Goal: Task Accomplishment & Management: Use online tool/utility

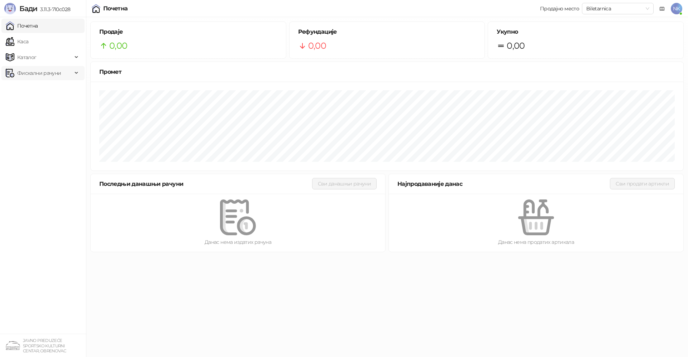
click at [43, 72] on span "Фискални рачуни" at bounding box center [39, 73] width 44 height 14
click at [47, 107] on link "По данима" at bounding box center [28, 104] width 38 height 14
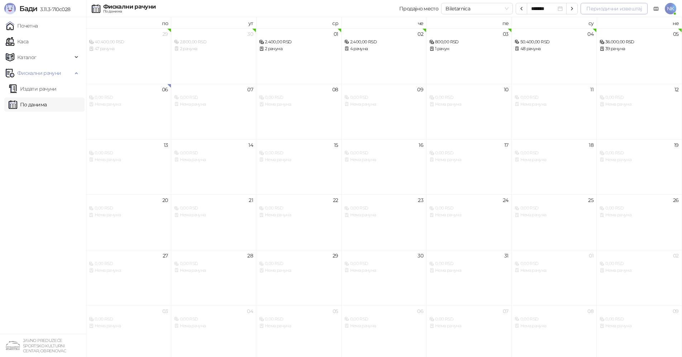
click at [637, 8] on button "Периодични извештај" at bounding box center [614, 8] width 67 height 11
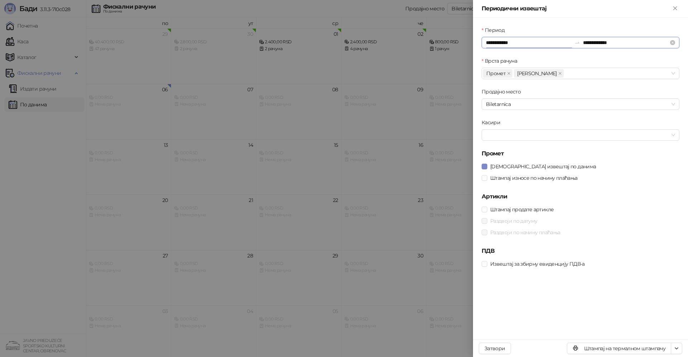
click at [519, 41] on input "**********" at bounding box center [529, 43] width 86 height 8
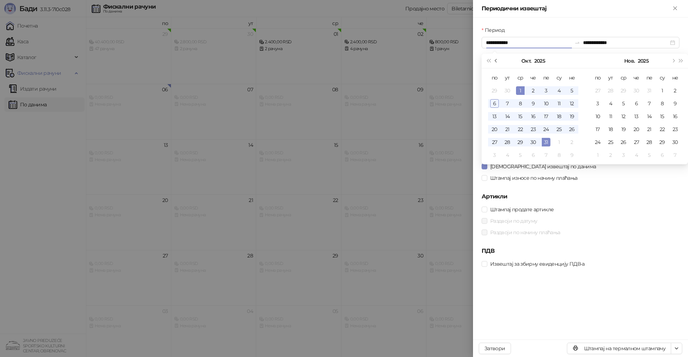
click at [496, 62] on button "Претходни месец (PageUp)" at bounding box center [496, 61] width 8 height 14
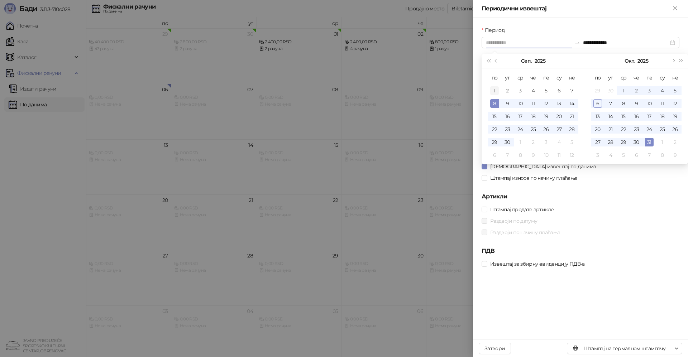
type input "**********"
click at [495, 93] on div "1" at bounding box center [494, 90] width 9 height 9
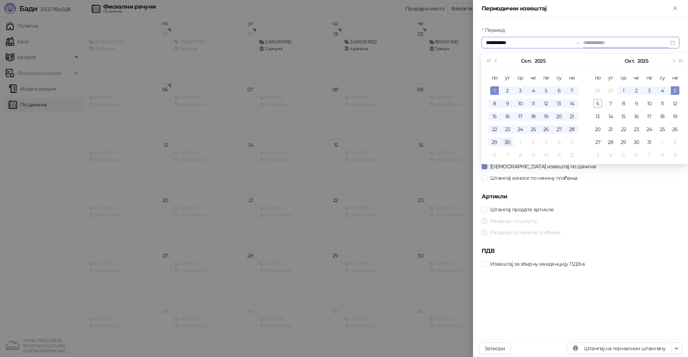
type input "**********"
click at [508, 144] on div "30" at bounding box center [507, 142] width 9 height 9
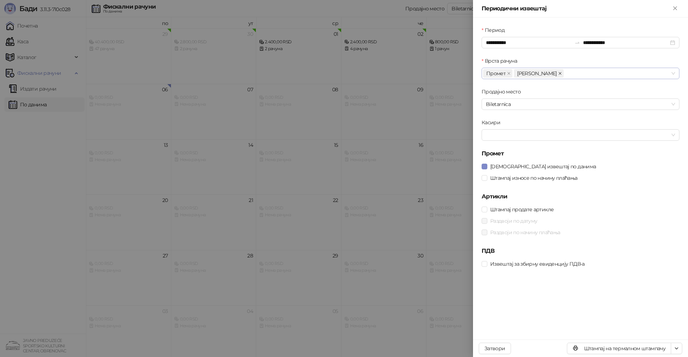
click at [558, 72] on icon "close" at bounding box center [560, 74] width 4 height 4
click at [521, 139] on div at bounding box center [576, 135] width 187 height 10
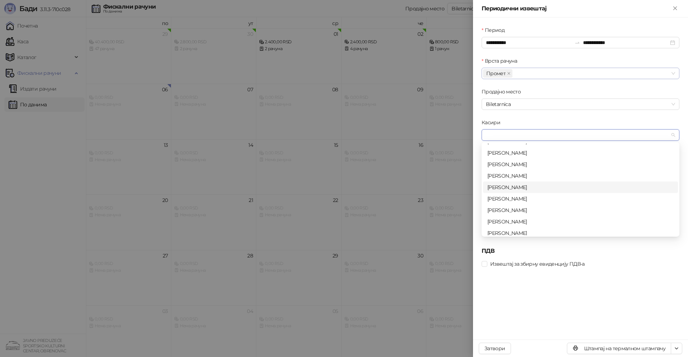
scroll to position [23, 0]
click at [518, 220] on div "[PERSON_NAME]" at bounding box center [580, 218] width 186 height 8
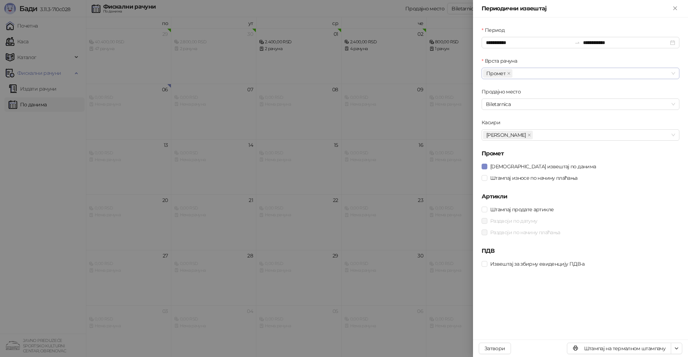
click at [570, 301] on div "**********" at bounding box center [580, 179] width 215 height 322
click at [678, 351] on icon "button" at bounding box center [677, 349] width 6 height 6
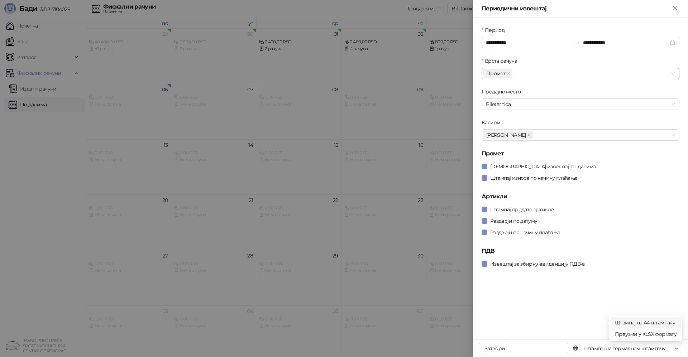
click at [643, 324] on span "Штампај на А4 штампачу" at bounding box center [646, 323] width 62 height 8
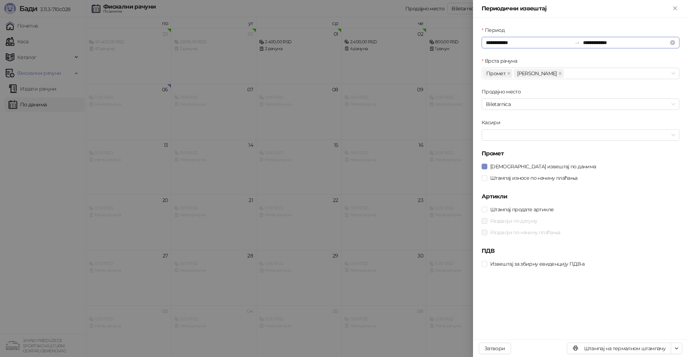
click at [525, 43] on input "**********" at bounding box center [529, 43] width 86 height 8
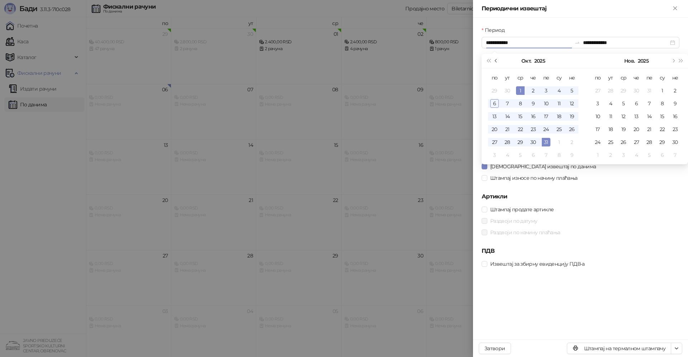
click at [497, 64] on button "Претходни месец (PageUp)" at bounding box center [496, 61] width 8 height 14
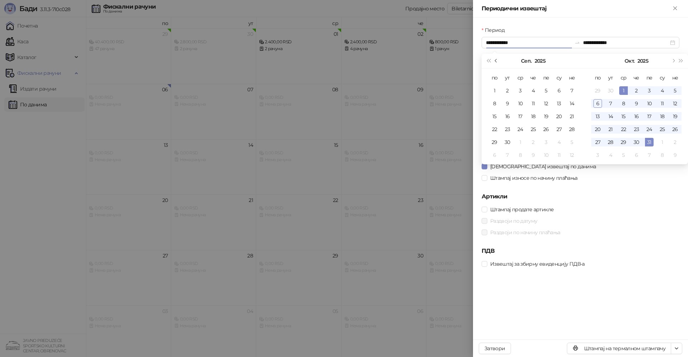
click at [497, 64] on button "Претходни месец (PageUp)" at bounding box center [496, 61] width 8 height 14
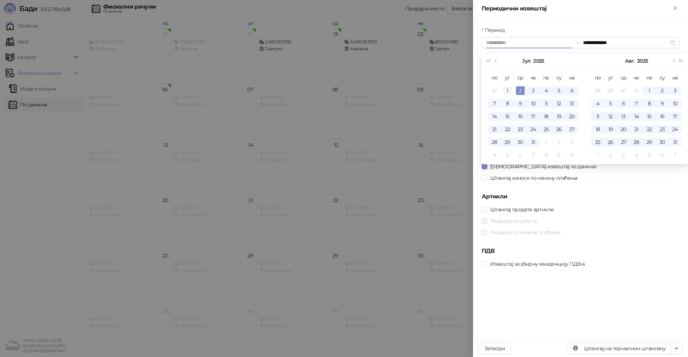
type input "**********"
click at [508, 94] on div "1" at bounding box center [507, 90] width 9 height 9
click at [674, 61] on span "Следећи месец (PageDown)" at bounding box center [673, 61] width 4 height 4
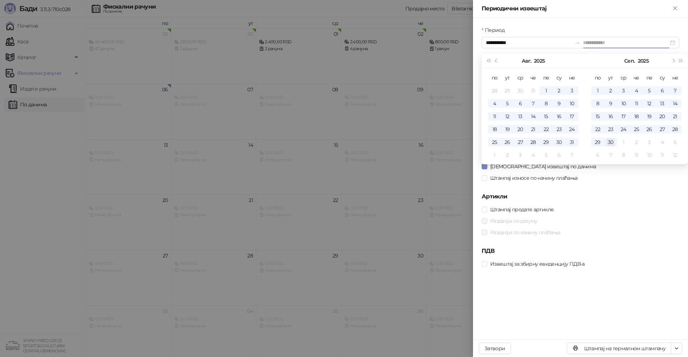
type input "**********"
click at [611, 143] on div "30" at bounding box center [610, 142] width 9 height 9
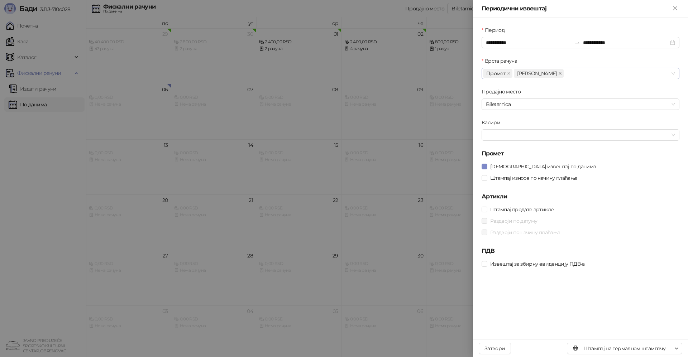
click at [558, 75] on icon "close" at bounding box center [560, 74] width 4 height 4
click at [507, 135] on div at bounding box center [576, 135] width 187 height 10
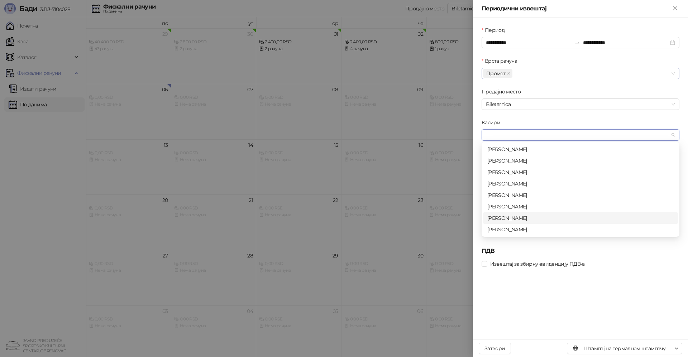
click at [518, 224] on div "[PERSON_NAME]" at bounding box center [580, 218] width 195 height 11
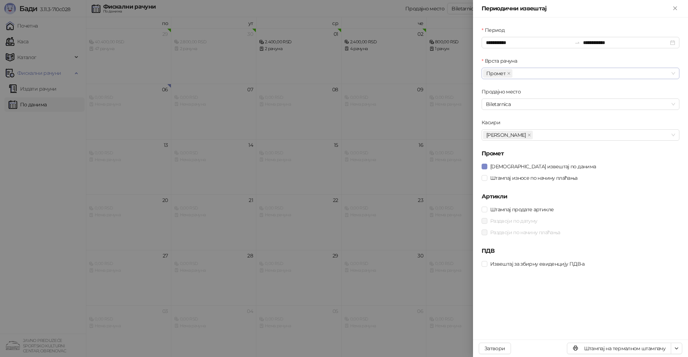
drag, startPoint x: 518, startPoint y: 299, endPoint x: 486, endPoint y: 274, distance: 40.6
click at [516, 296] on div "**********" at bounding box center [580, 179] width 215 height 322
click at [485, 235] on label "Раздвоји по начину плаћања" at bounding box center [522, 233] width 81 height 8
click at [485, 181] on label "Штампај износе по начину плаћања" at bounding box center [531, 178] width 99 height 8
click at [486, 236] on label "Раздвоји по начину плаћања" at bounding box center [522, 233] width 81 height 8
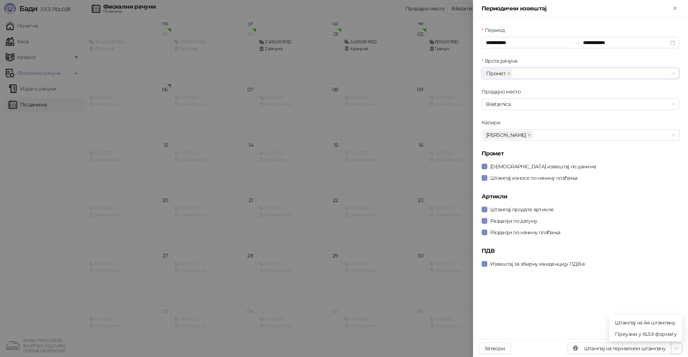
click at [677, 351] on icon "button" at bounding box center [677, 349] width 6 height 6
click at [648, 325] on span "Штампај на А4 штампачу" at bounding box center [646, 323] width 62 height 8
click at [531, 136] on icon "close" at bounding box center [529, 135] width 3 height 3
click at [531, 135] on icon "close" at bounding box center [530, 135] width 4 height 4
click at [531, 135] on icon "close" at bounding box center [529, 135] width 3 height 3
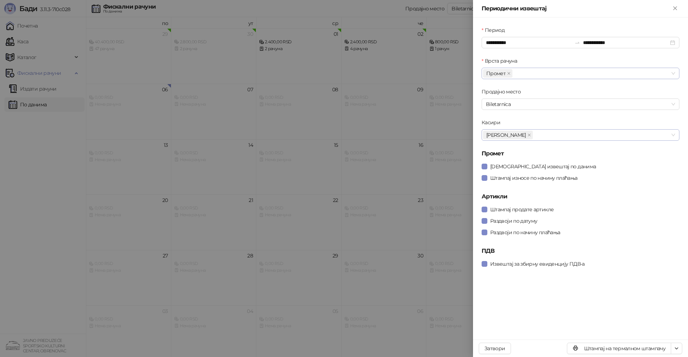
click at [540, 135] on div "[PERSON_NAME]" at bounding box center [576, 135] width 187 height 10
click at [548, 135] on div "[PERSON_NAME]" at bounding box center [576, 135] width 187 height 10
click at [672, 136] on div "[PERSON_NAME]" at bounding box center [581, 134] width 198 height 11
drag, startPoint x: 674, startPoint y: 135, endPoint x: 667, endPoint y: 137, distance: 7.0
click at [673, 135] on div "[PERSON_NAME]" at bounding box center [581, 134] width 198 height 11
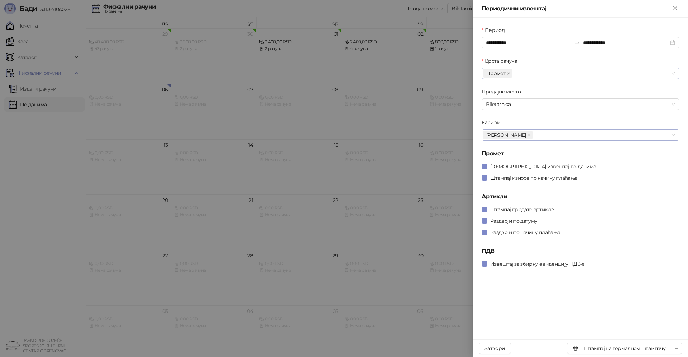
click at [655, 138] on div "[PERSON_NAME]" at bounding box center [576, 135] width 187 height 10
drag, startPoint x: 654, startPoint y: 138, endPoint x: 664, endPoint y: 137, distance: 9.4
click at [656, 138] on div "[PERSON_NAME]" at bounding box center [576, 135] width 187 height 10
drag, startPoint x: 669, startPoint y: 137, endPoint x: 676, endPoint y: 136, distance: 6.8
click at [672, 137] on div "[PERSON_NAME]" at bounding box center [581, 134] width 198 height 11
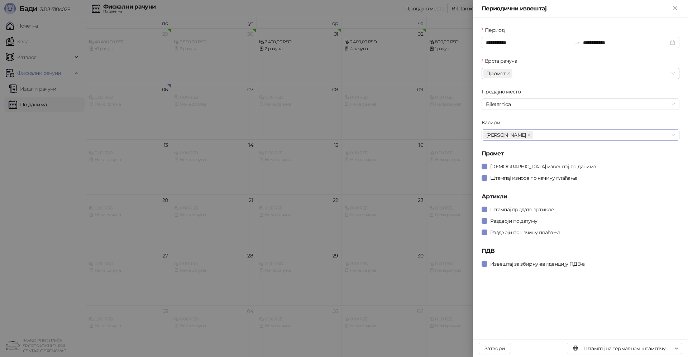
click at [677, 136] on div "[PERSON_NAME]" at bounding box center [581, 134] width 198 height 11
click at [675, 136] on div "[PERSON_NAME]" at bounding box center [581, 134] width 198 height 11
drag, startPoint x: 633, startPoint y: 135, endPoint x: 582, endPoint y: 135, distance: 50.5
click at [587, 135] on div "[PERSON_NAME]" at bounding box center [576, 135] width 187 height 10
drag, startPoint x: 571, startPoint y: 135, endPoint x: 530, endPoint y: 133, distance: 41.6
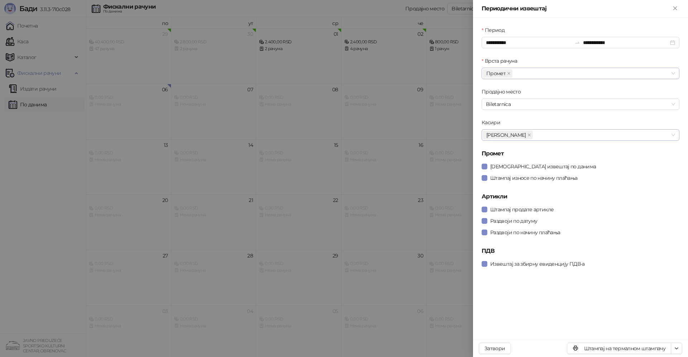
click at [553, 135] on div "[PERSON_NAME]" at bounding box center [576, 135] width 187 height 10
click at [526, 133] on span "[PERSON_NAME]" at bounding box center [506, 135] width 40 height 8
click at [518, 133] on span "[PERSON_NAME]" at bounding box center [506, 135] width 40 height 8
click at [531, 136] on icon "close" at bounding box center [529, 135] width 3 height 3
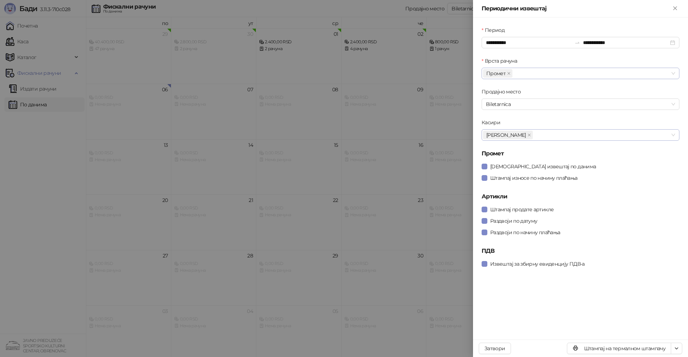
drag, startPoint x: 534, startPoint y: 136, endPoint x: 565, endPoint y: 137, distance: 31.2
click at [541, 137] on div "[PERSON_NAME]" at bounding box center [576, 135] width 187 height 10
click at [566, 137] on div "[PERSON_NAME]" at bounding box center [576, 135] width 187 height 10
click at [571, 137] on div "[PERSON_NAME]" at bounding box center [576, 135] width 187 height 10
click at [500, 345] on button "Затвори" at bounding box center [495, 348] width 32 height 11
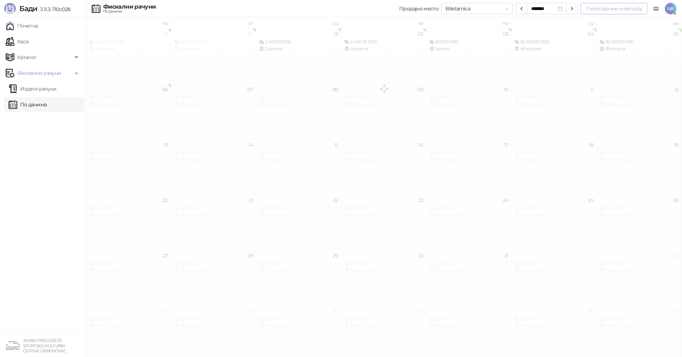
click at [629, 13] on button "Периодични извештај" at bounding box center [614, 8] width 67 height 11
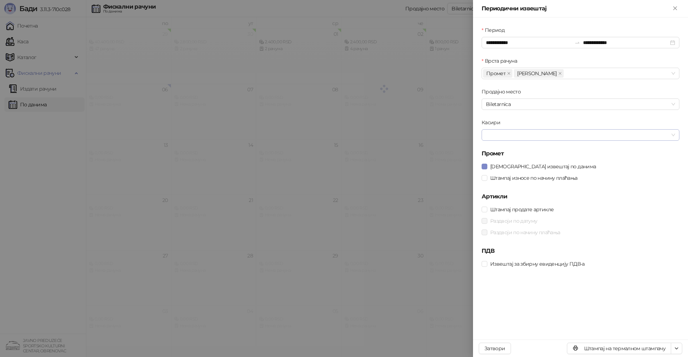
click at [675, 137] on div at bounding box center [581, 134] width 198 height 11
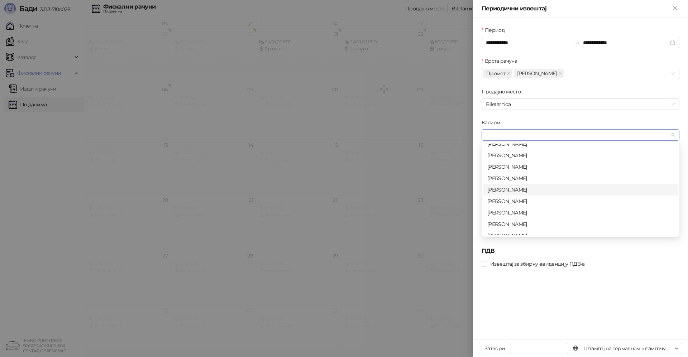
scroll to position [23, 0]
click at [508, 162] on div "[PERSON_NAME]" at bounding box center [580, 161] width 186 height 8
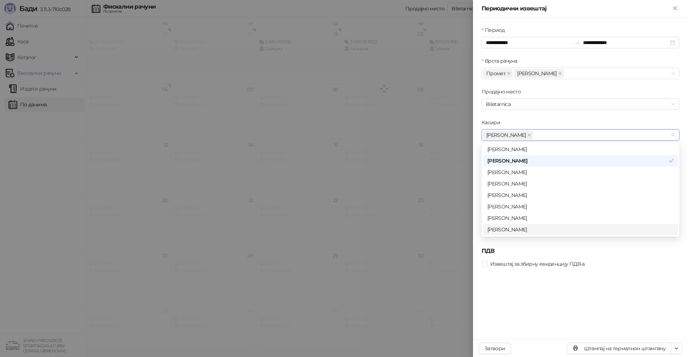
click at [592, 296] on div "**********" at bounding box center [580, 179] width 215 height 322
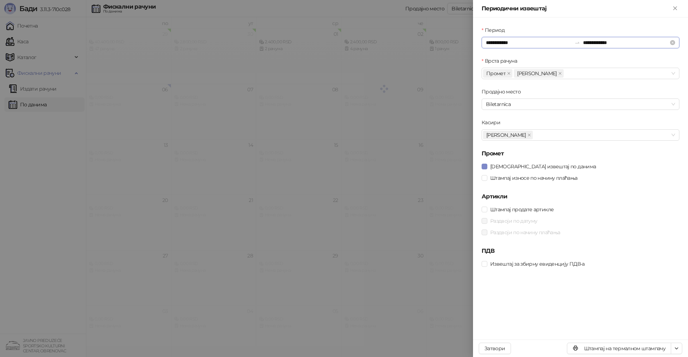
click at [518, 43] on input "**********" at bounding box center [529, 43] width 86 height 8
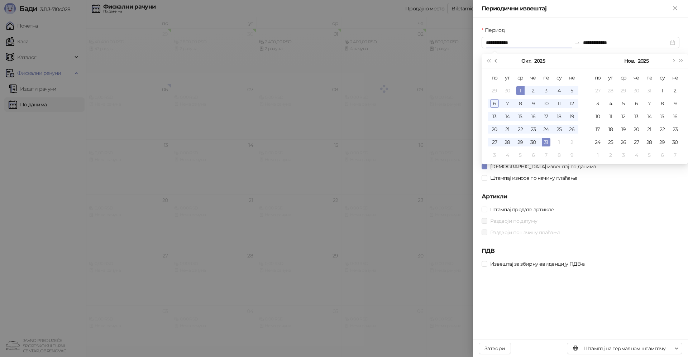
click at [497, 61] on span "Претходни месец (PageUp)" at bounding box center [497, 61] width 4 height 4
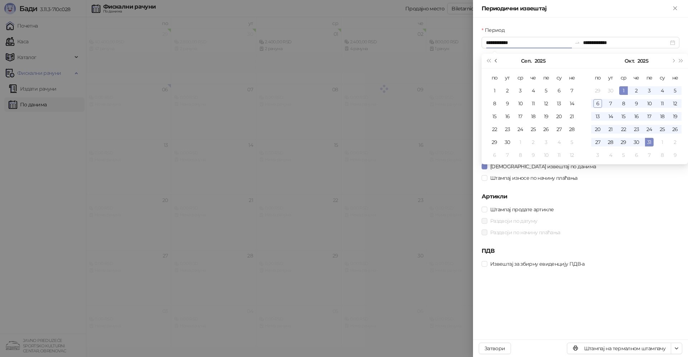
click at [497, 61] on span "Претходни месец (PageUp)" at bounding box center [497, 61] width 4 height 4
click at [495, 61] on button "Претходни месец (PageUp)" at bounding box center [496, 61] width 8 height 14
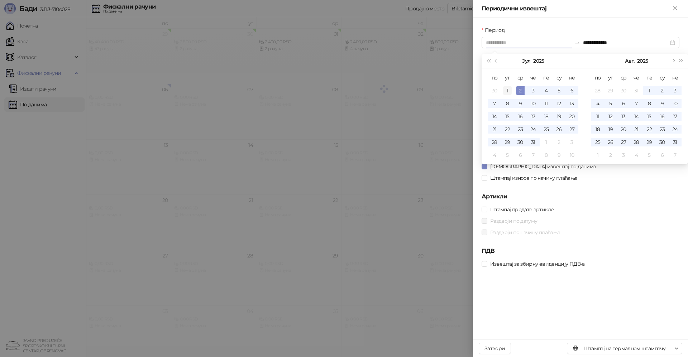
type input "**********"
click at [511, 90] on div "1" at bounding box center [507, 90] width 9 height 9
click at [674, 63] on button "Следећи месец (PageDown)" at bounding box center [673, 61] width 8 height 14
click at [673, 63] on button "Следећи месец (PageDown)" at bounding box center [673, 61] width 8 height 14
click at [494, 62] on button "Претходни месец (PageUp)" at bounding box center [496, 61] width 8 height 14
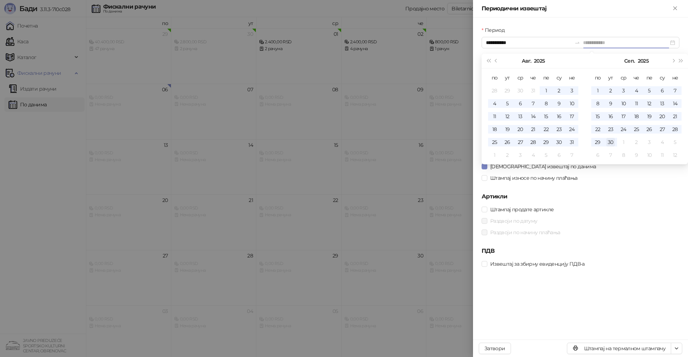
type input "**********"
click at [611, 142] on div "30" at bounding box center [610, 142] width 9 height 9
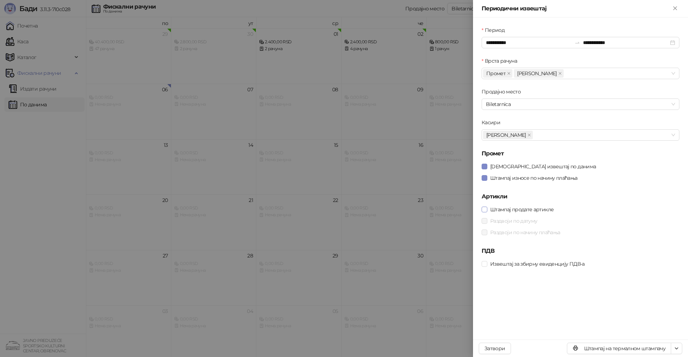
click at [487, 209] on span at bounding box center [485, 210] width 6 height 6
click at [487, 225] on div "Раздвоји по датуму" at bounding box center [581, 220] width 198 height 11
click at [675, 348] on icon "button" at bounding box center [677, 349] width 6 height 6
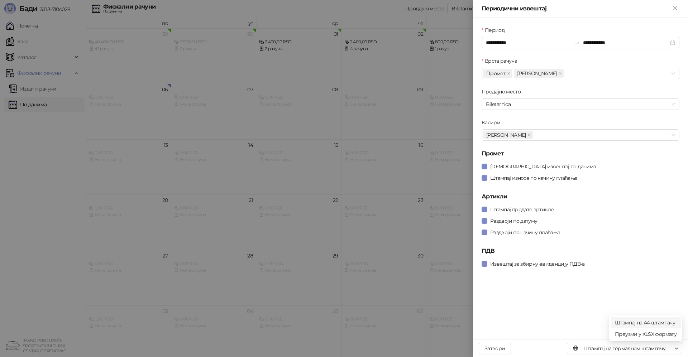
click at [638, 322] on span "Штампај на А4 штампачу" at bounding box center [646, 323] width 62 height 8
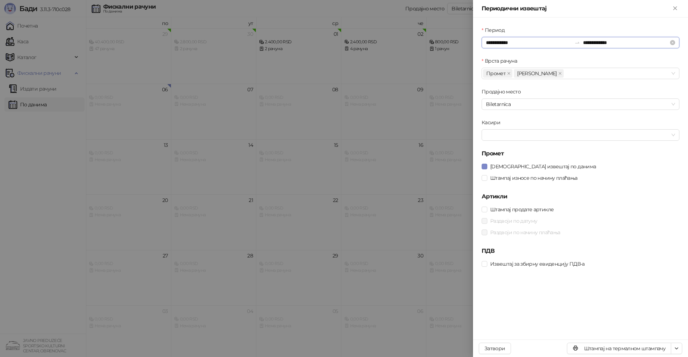
click at [521, 44] on input "**********" at bounding box center [529, 43] width 86 height 8
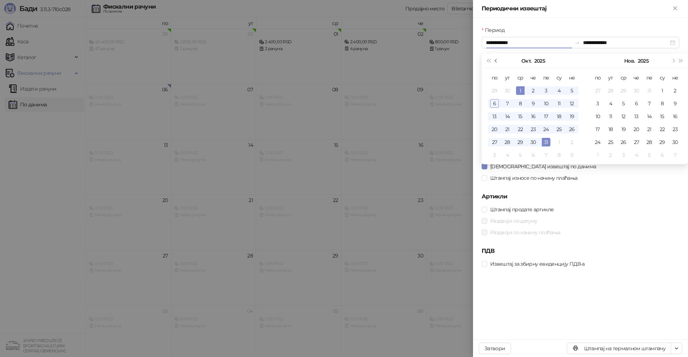
click at [496, 63] on button "Претходни месец (PageUp)" at bounding box center [496, 61] width 8 height 14
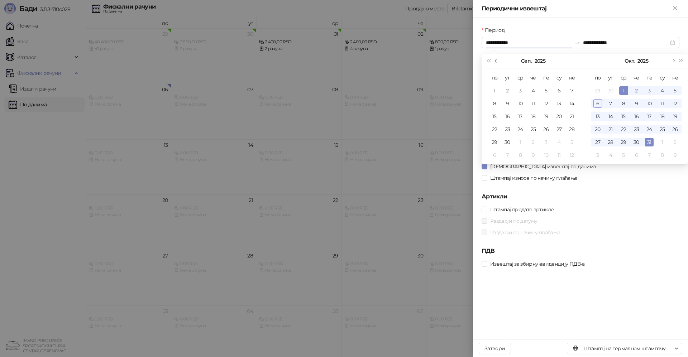
click at [496, 63] on button "Претходни месец (PageUp)" at bounding box center [496, 61] width 8 height 14
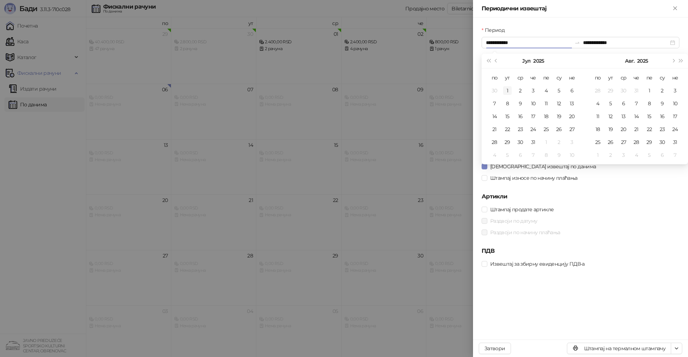
type input "**********"
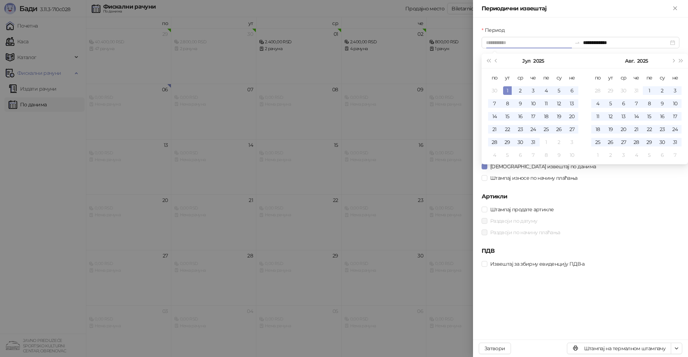
click at [511, 88] on div "1" at bounding box center [507, 90] width 9 height 9
click at [672, 62] on button "Следећи месец (PageDown)" at bounding box center [673, 61] width 8 height 14
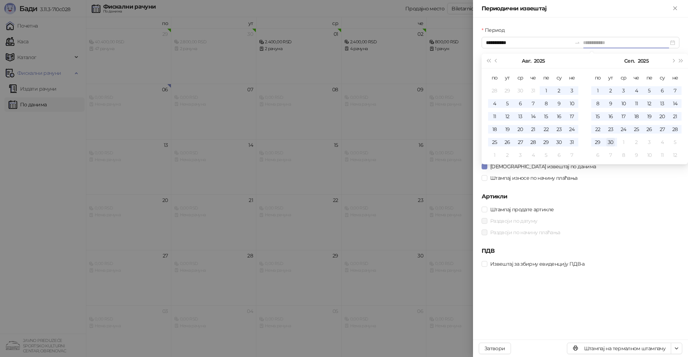
type input "**********"
click at [609, 143] on div "30" at bounding box center [610, 142] width 9 height 9
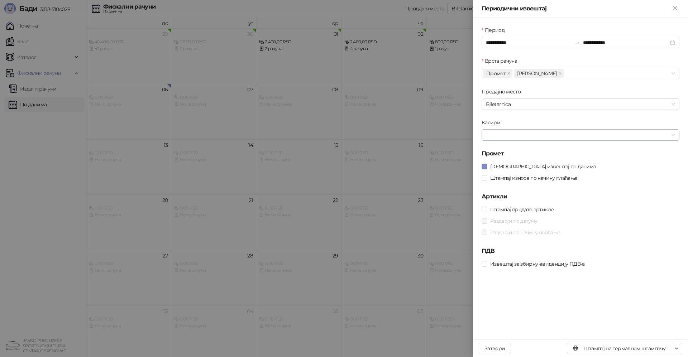
click at [523, 139] on div at bounding box center [576, 135] width 187 height 10
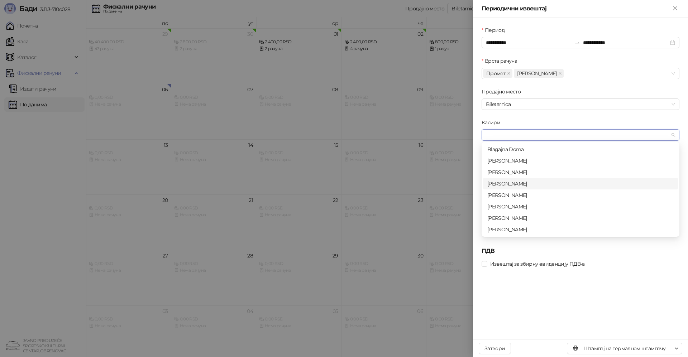
click at [503, 185] on div "[PERSON_NAME]" at bounding box center [580, 184] width 186 height 8
click at [514, 275] on div "**********" at bounding box center [580, 179] width 215 height 322
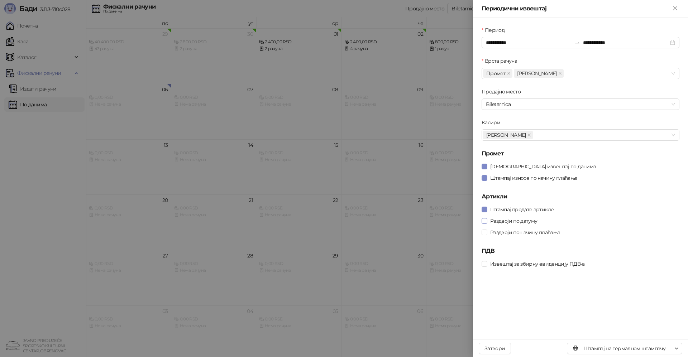
click at [487, 223] on span at bounding box center [485, 221] width 6 height 6
click at [487, 233] on span at bounding box center [485, 233] width 6 height 6
click at [678, 351] on icon "button" at bounding box center [677, 349] width 6 height 6
click at [633, 322] on span "Штампај на А4 штампачу" at bounding box center [646, 323] width 62 height 8
